Goal: Information Seeking & Learning: Learn about a topic

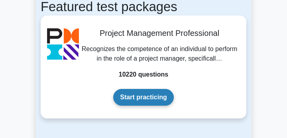
scroll to position [156, 0]
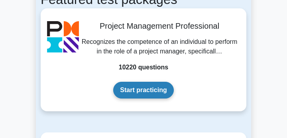
click at [155, 89] on link "Start practicing" at bounding box center [143, 90] width 60 height 17
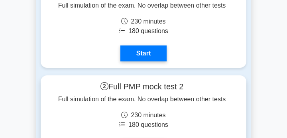
scroll to position [4015, 0]
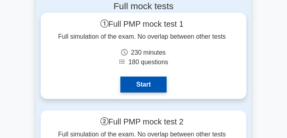
click at [149, 85] on link "Start" at bounding box center [144, 85] width 46 height 16
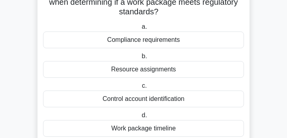
scroll to position [52, 0]
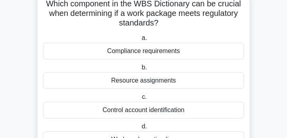
click at [156, 53] on div "Compliance requirements" at bounding box center [143, 51] width 201 height 17
click at [140, 41] on input "a. Compliance requirements" at bounding box center [140, 38] width 0 height 5
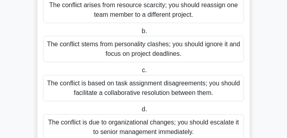
scroll to position [168, 0]
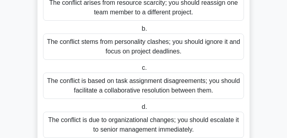
click at [153, 77] on div "The conflict is based on task assignment disagreements; you should facilitate a…" at bounding box center [143, 86] width 201 height 26
click at [141, 71] on input "c. The conflict is based on task assignment disagreements; you should facilitat…" at bounding box center [141, 67] width 0 height 5
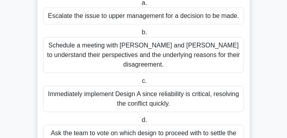
scroll to position [143, 0]
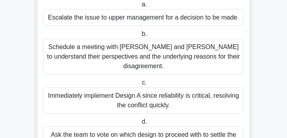
click at [156, 49] on div "Schedule a meeting with [PERSON_NAME] and [PERSON_NAME] to understand their per…" at bounding box center [143, 57] width 201 height 36
click at [140, 37] on input "b. Schedule a meeting with [PERSON_NAME] and [PERSON_NAME] to understand their …" at bounding box center [140, 34] width 0 height 5
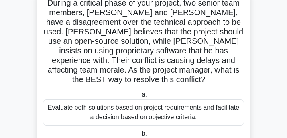
scroll to position [63, 0]
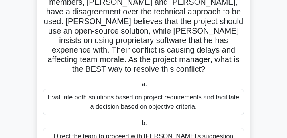
click at [166, 99] on div "Evaluate both solutions based on project requirements and facilitate a decision…" at bounding box center [143, 102] width 201 height 26
click at [140, 87] on input "a. Evaluate both solutions based on project requirements and facilitate a decis…" at bounding box center [140, 84] width 0 height 5
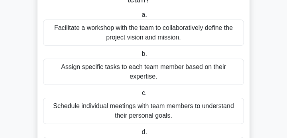
scroll to position [92, 0]
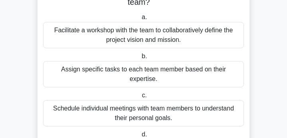
click at [167, 38] on div "Facilitate a workshop with the team to collaboratively define the project visio…" at bounding box center [143, 35] width 201 height 26
click at [140, 20] on input "a. Facilitate a workshop with the team to collaboratively define the project vi…" at bounding box center [140, 17] width 0 height 5
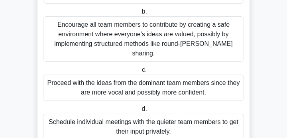
scroll to position [168, 0]
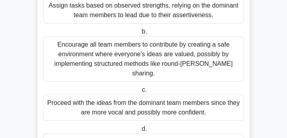
click at [164, 51] on div "Encourage all team members to contribute by creating a safe environment where e…" at bounding box center [143, 59] width 201 height 46
click at [140, 34] on input "b. Encourage all team members to contribute by creating a safe environment wher…" at bounding box center [140, 31] width 0 height 5
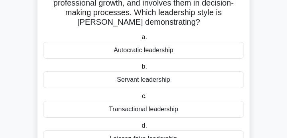
scroll to position [92, 0]
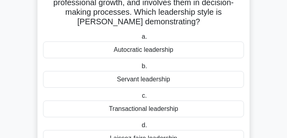
click at [159, 71] on div "Servant leadership" at bounding box center [143, 79] width 201 height 17
click at [140, 69] on input "b. Servant leadership" at bounding box center [140, 66] width 0 height 5
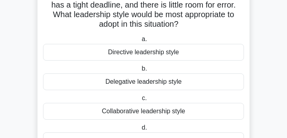
scroll to position [78, 0]
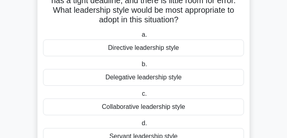
click at [159, 52] on div "Directive leadership style" at bounding box center [143, 48] width 201 height 17
click at [140, 38] on input "a. Directive leadership style" at bounding box center [140, 34] width 0 height 5
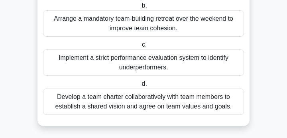
scroll to position [176, 0]
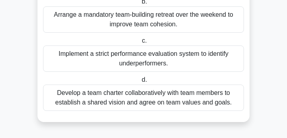
click at [153, 90] on div "Develop a team charter collaboratively with team members to establish a shared …" at bounding box center [143, 98] width 201 height 26
click at [140, 83] on input "d. Develop a team charter collaboratively with team members to establish a shar…" at bounding box center [140, 79] width 0 height 5
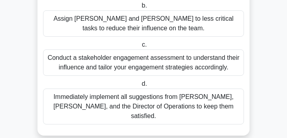
scroll to position [192, 0]
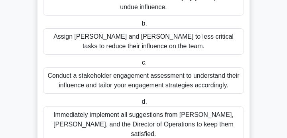
click at [153, 81] on div "Conduct a stakeholder engagement assessment to understand their influence and t…" at bounding box center [143, 80] width 201 height 26
click at [141, 65] on input "c. Conduct a stakeholder engagement assessment to understand their influence an…" at bounding box center [141, 62] width 0 height 5
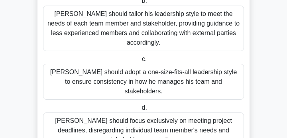
scroll to position [208, 0]
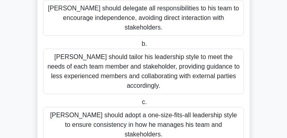
click at [153, 69] on div "John should tailor his leadership style to meet the needs of each team member a…" at bounding box center [143, 72] width 201 height 46
click at [140, 47] on input "b. John should tailor his leadership style to meet the needs of each team membe…" at bounding box center [140, 44] width 0 height 5
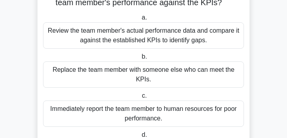
scroll to position [87, 0]
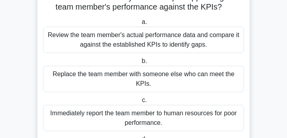
click at [149, 42] on div "Review the team member's actual performance data and compare it against the est…" at bounding box center [143, 40] width 201 height 26
click at [140, 25] on input "a. Review the team member's actual performance data and compare it against the …" at bounding box center [140, 22] width 0 height 5
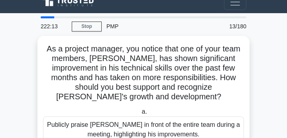
scroll to position [10, 0]
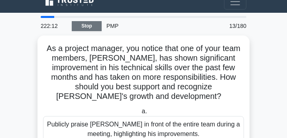
click at [98, 26] on link "Stop" at bounding box center [87, 26] width 30 height 10
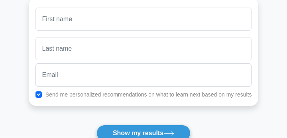
scroll to position [100, 0]
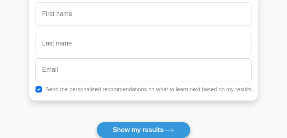
click at [111, 22] on input "text" at bounding box center [144, 13] width 217 height 23
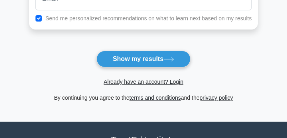
scroll to position [170, 0]
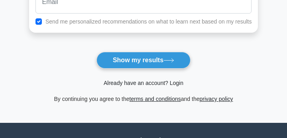
type input "saravana"
click at [117, 82] on link "Already have an account? Login" at bounding box center [144, 83] width 80 height 6
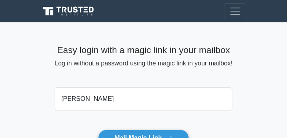
type input "saravanaprabhura@gmail.com"
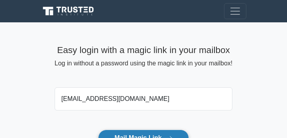
click at [127, 137] on button "Mail Magic Link" at bounding box center [143, 138] width 91 height 17
